Goal: Information Seeking & Learning: Learn about a topic

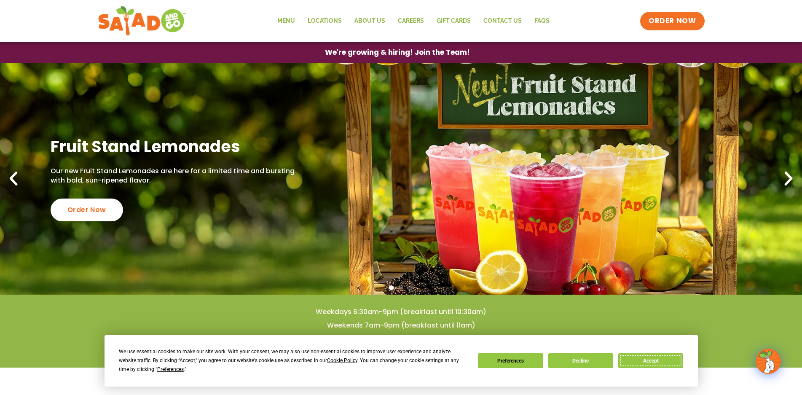
click at [637, 361] on button "Accept" at bounding box center [650, 360] width 65 height 15
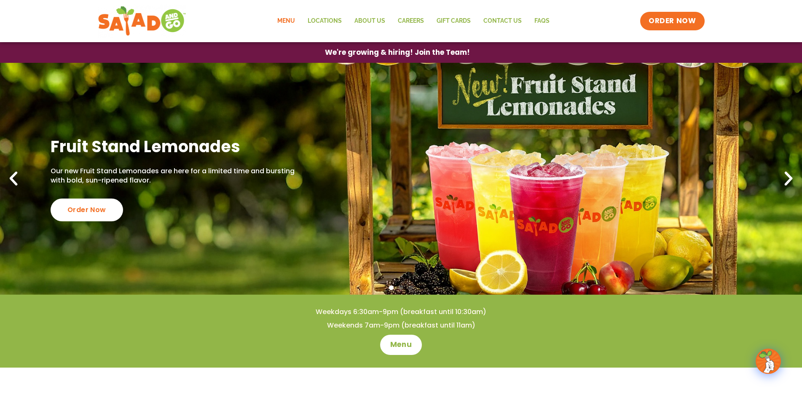
click at [290, 22] on link "Menu" at bounding box center [286, 20] width 30 height 19
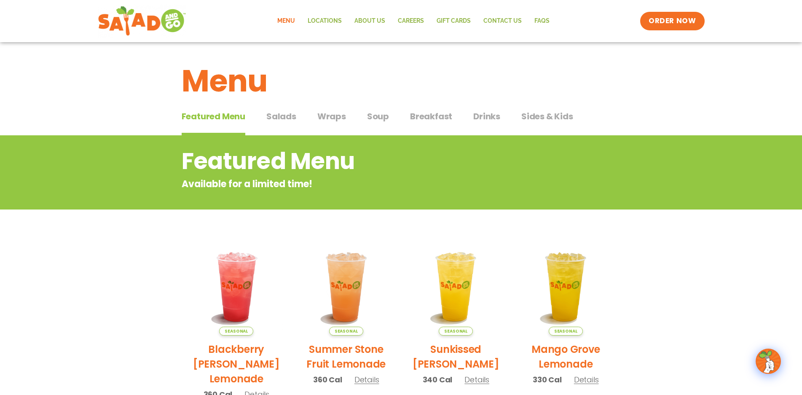
click at [283, 118] on span "Salads" at bounding box center [281, 116] width 30 height 13
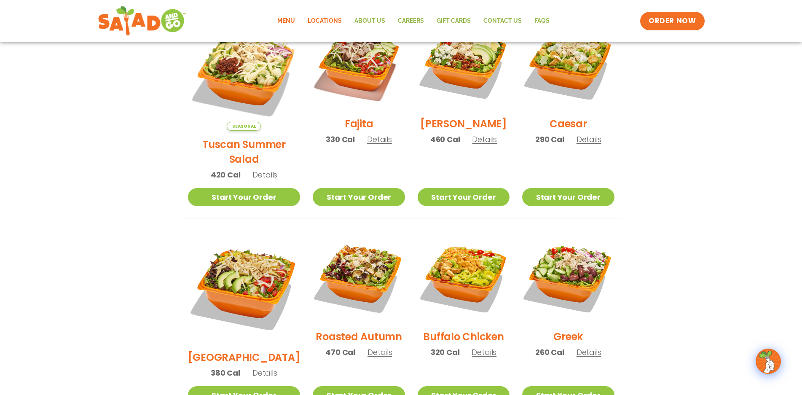
scroll to position [253, 0]
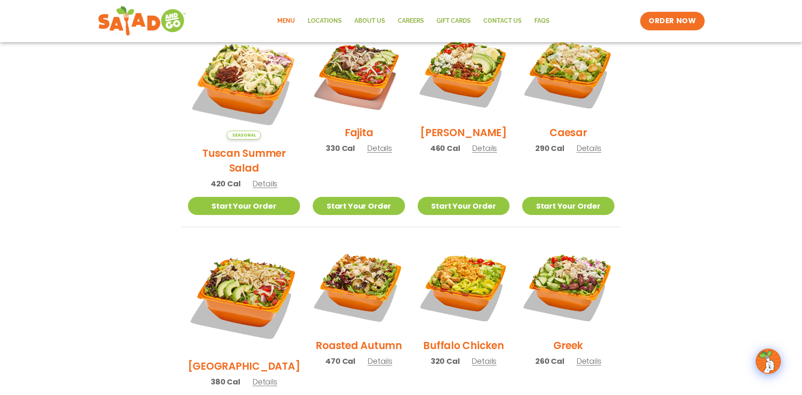
click at [367, 153] on span "Details" at bounding box center [379, 148] width 25 height 11
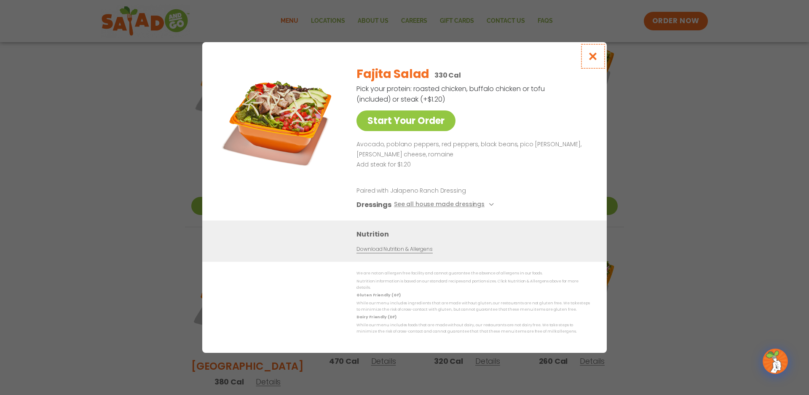
click at [589, 58] on icon "Close modal" at bounding box center [593, 56] width 11 height 9
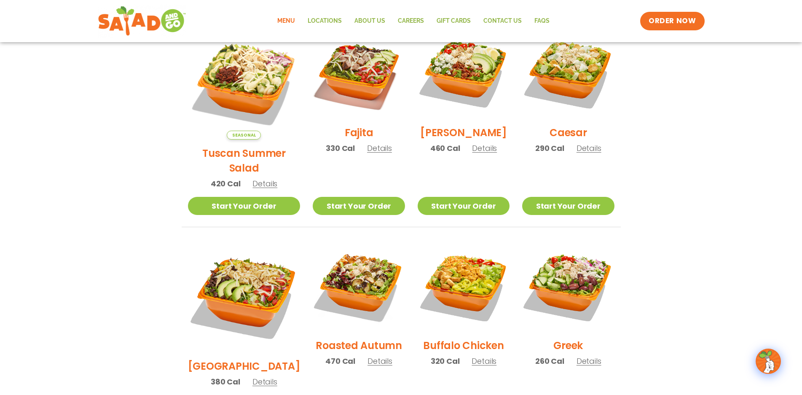
click at [564, 139] on h2 "Caesar" at bounding box center [568, 132] width 38 height 15
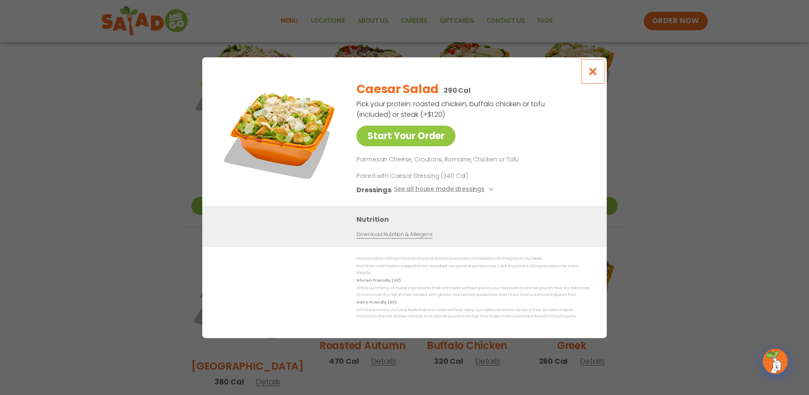
click at [592, 72] on icon "Close modal" at bounding box center [593, 71] width 11 height 9
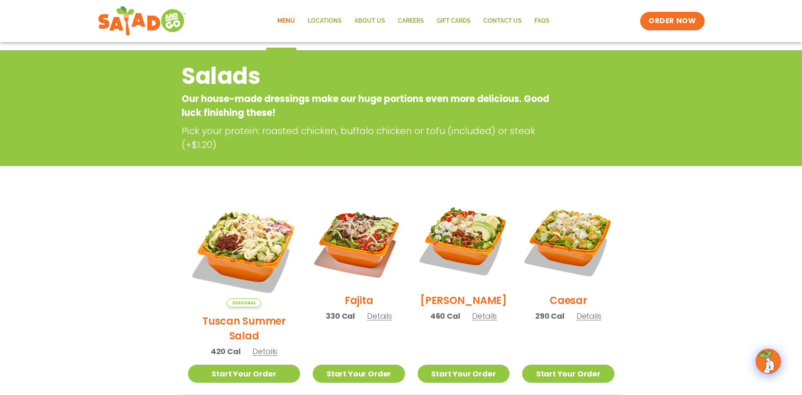
scroll to position [84, 0]
